Goal: Task Accomplishment & Management: Use online tool/utility

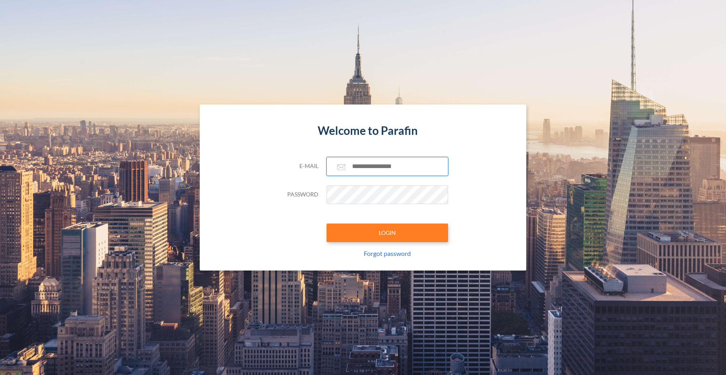
click at [380, 171] on input "text" at bounding box center [388, 166] width 122 height 19
type input "**********"
click at [379, 236] on button "LOGIN" at bounding box center [388, 233] width 122 height 19
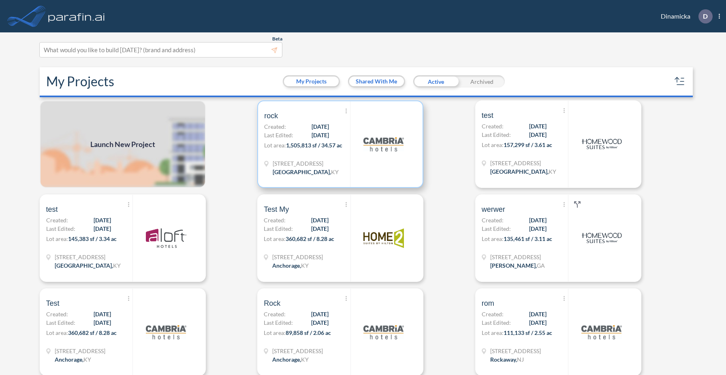
click at [353, 151] on div at bounding box center [383, 144] width 66 height 86
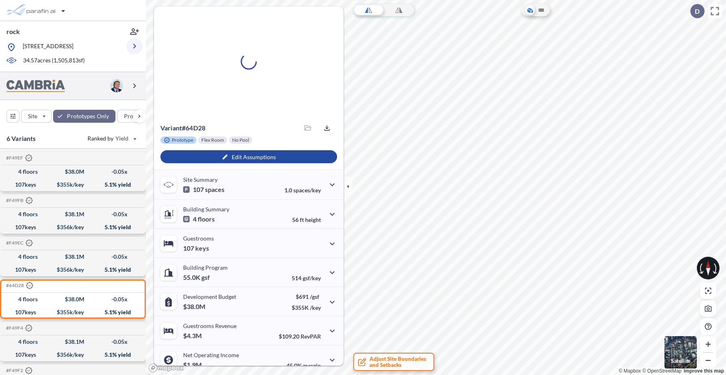
click at [137, 48] on icon "button" at bounding box center [135, 46] width 10 height 10
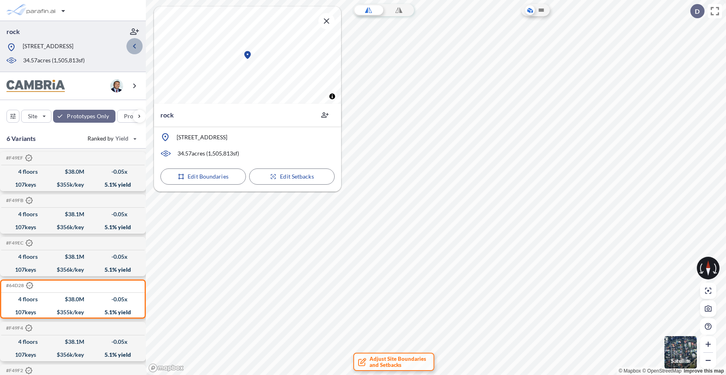
click at [134, 48] on icon "button" at bounding box center [135, 46] width 10 height 10
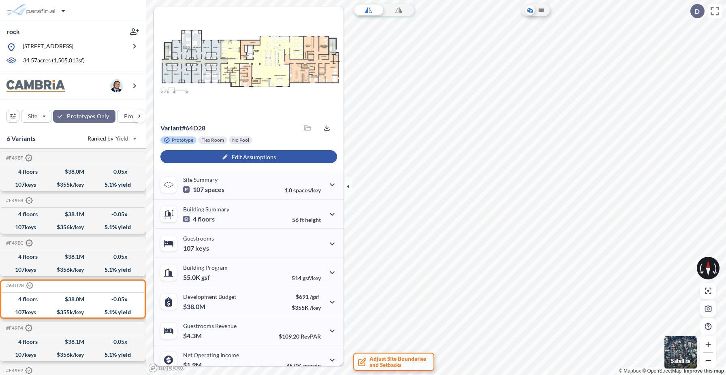
click at [244, 159] on div "button" at bounding box center [249, 156] width 177 height 13
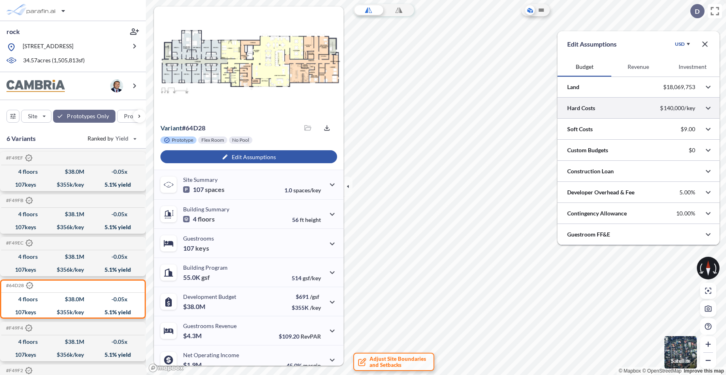
click at [604, 111] on div at bounding box center [639, 108] width 162 height 21
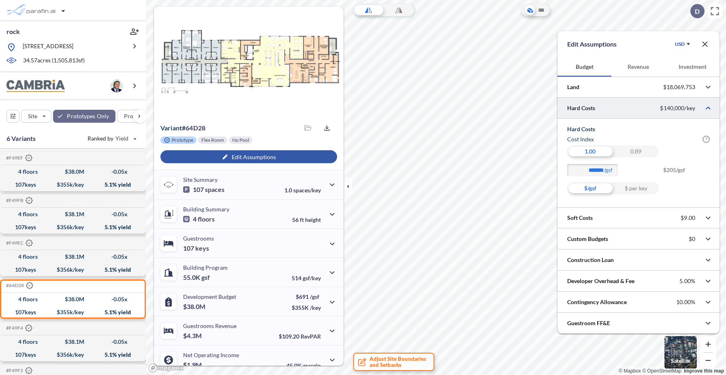
click at [597, 111] on div at bounding box center [639, 108] width 162 height 21
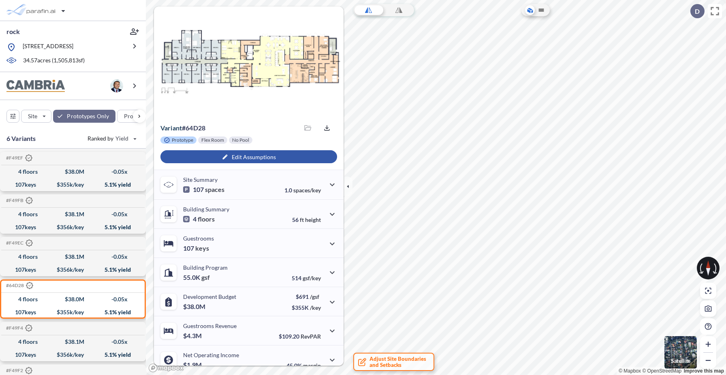
click at [248, 159] on div "button" at bounding box center [249, 156] width 177 height 13
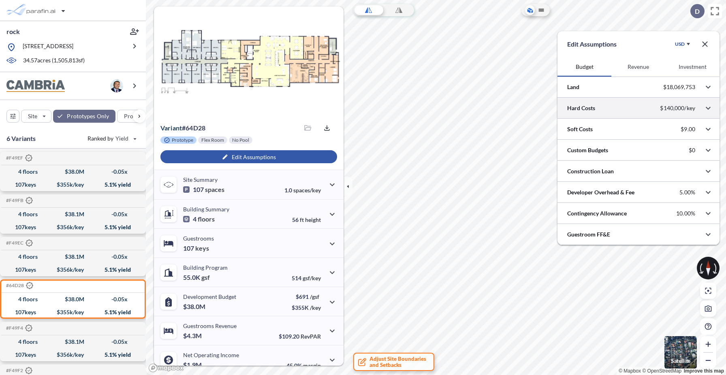
click at [613, 106] on div at bounding box center [639, 108] width 162 height 21
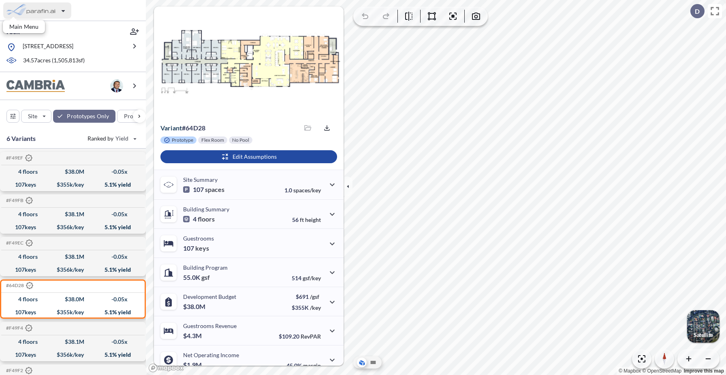
click at [52, 11] on div "button" at bounding box center [37, 10] width 68 height 16
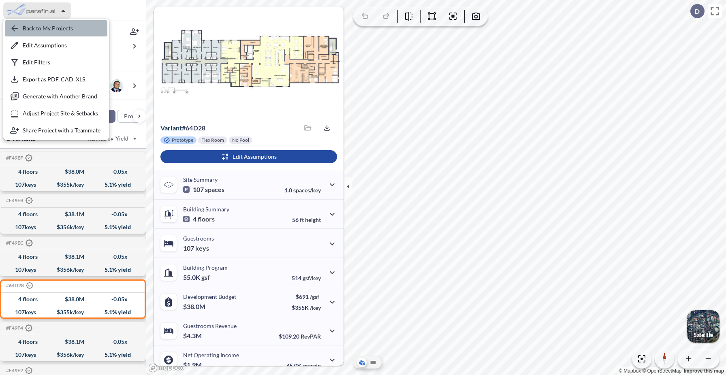
click at [47, 28] on div "button" at bounding box center [56, 28] width 103 height 16
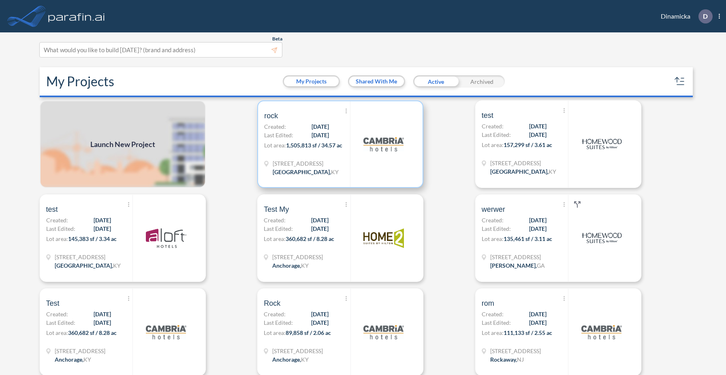
click at [322, 140] on div "Show More Created with sketchtool. Archive Reports Share a copy rock Created: […" at bounding box center [307, 144] width 86 height 86
